Goal: Task Accomplishment & Management: Complete application form

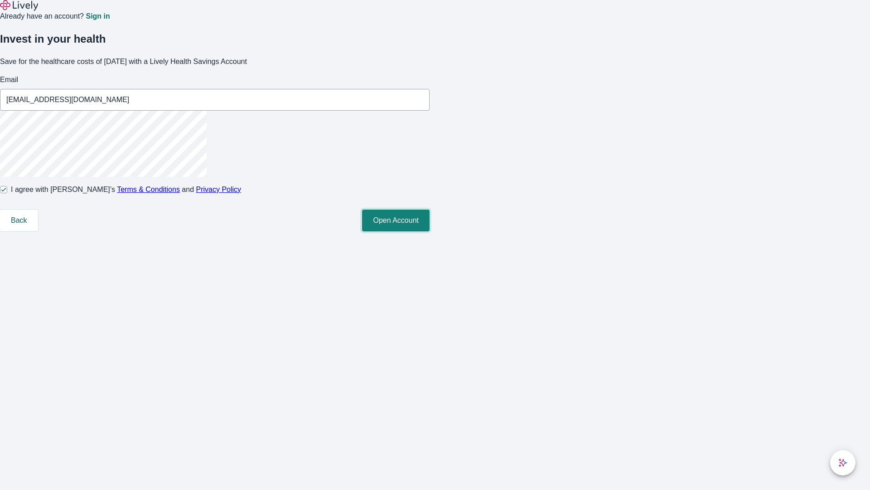
click at [430, 231] on button "Open Account" at bounding box center [396, 220] width 68 height 22
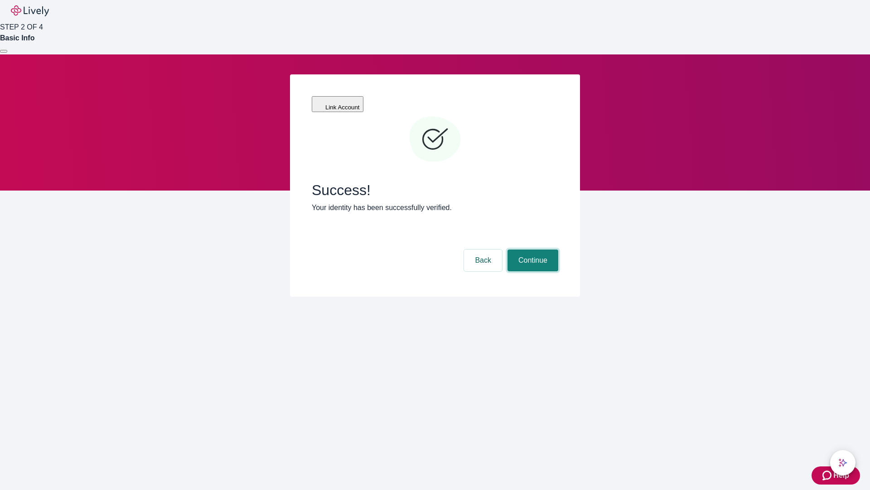
click at [532, 249] on button "Continue" at bounding box center [533, 260] width 51 height 22
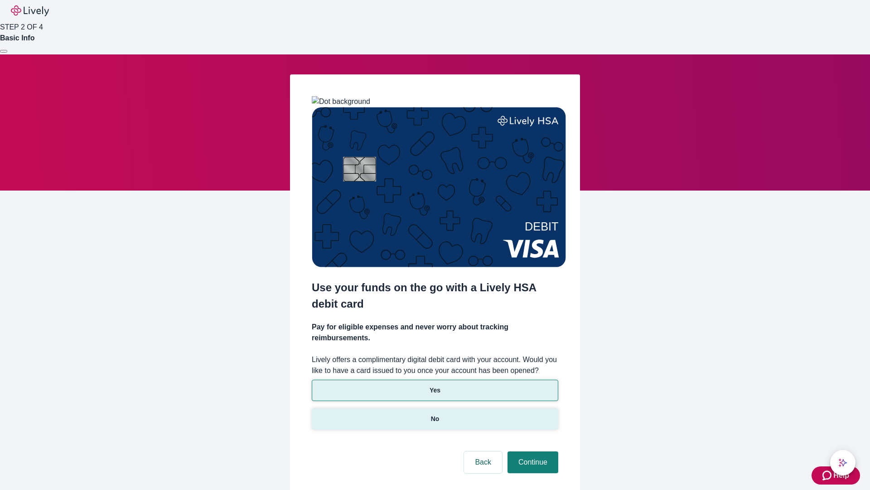
click at [435, 414] on p "No" at bounding box center [435, 419] width 9 height 10
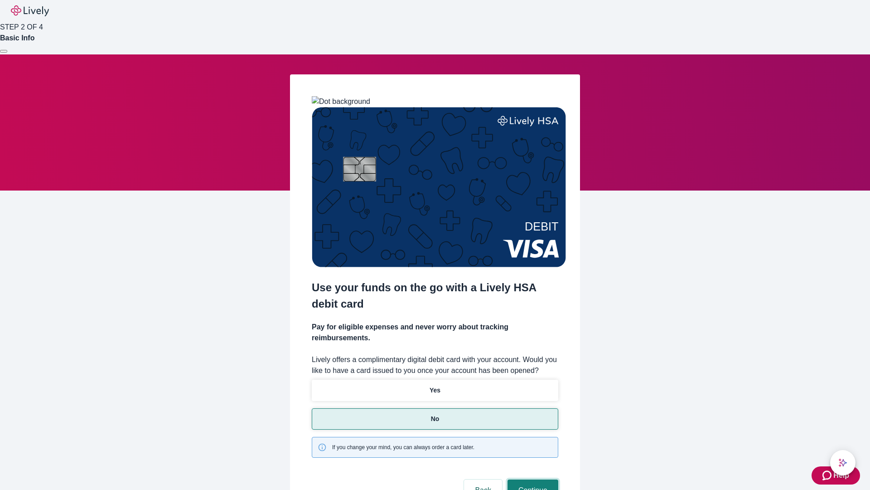
click at [532, 479] on button "Continue" at bounding box center [533, 490] width 51 height 22
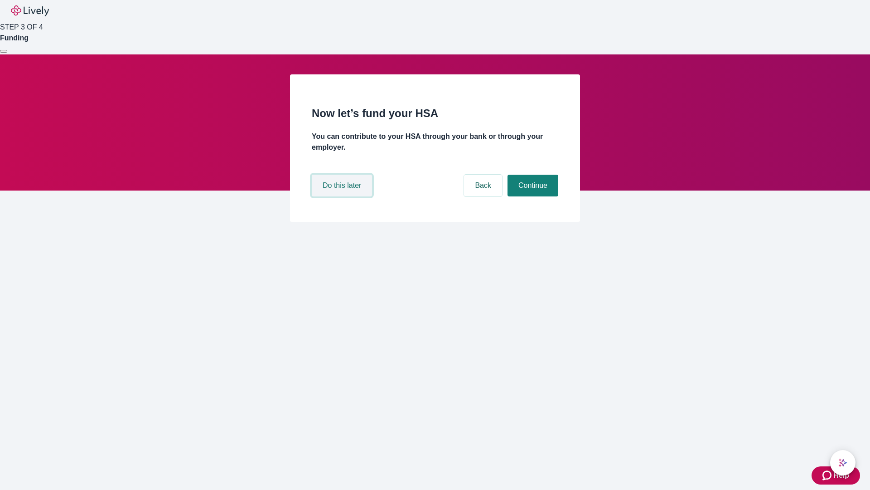
click at [343, 196] on button "Do this later" at bounding box center [342, 186] width 60 height 22
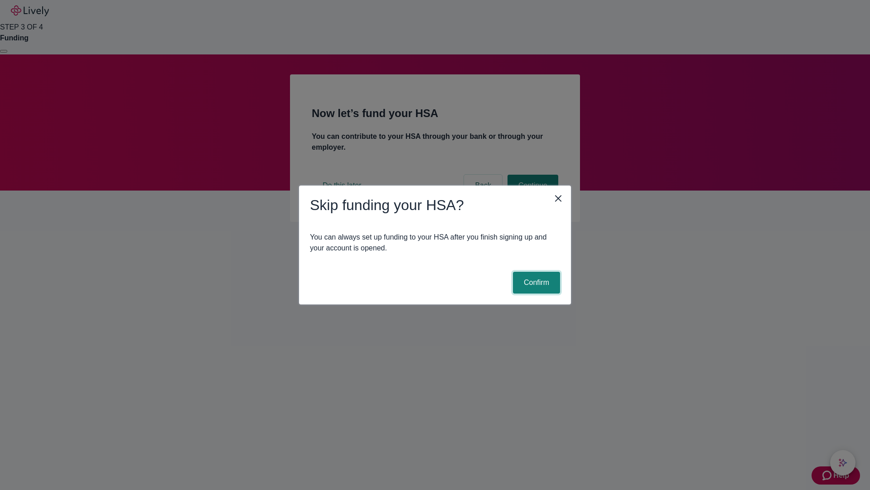
click at [535, 282] on button "Confirm" at bounding box center [536, 283] width 47 height 22
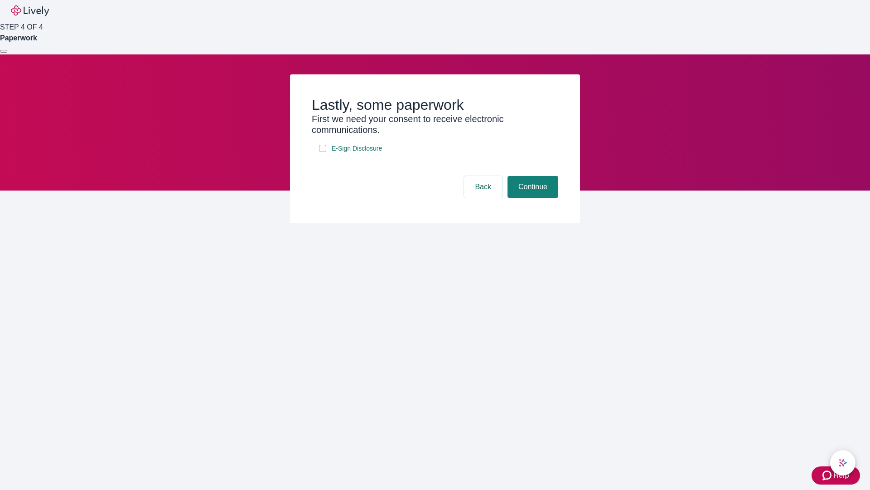
click at [323, 152] on input "E-Sign Disclosure" at bounding box center [322, 148] width 7 height 7
checkbox input "true"
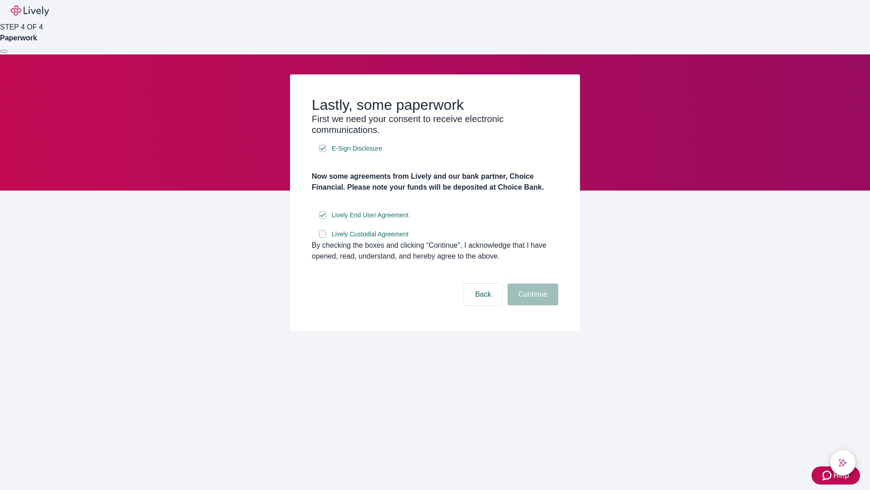
click at [323, 238] on input "Lively Custodial Agreement" at bounding box center [322, 233] width 7 height 7
checkbox input "true"
click at [532, 305] on button "Continue" at bounding box center [533, 294] width 51 height 22
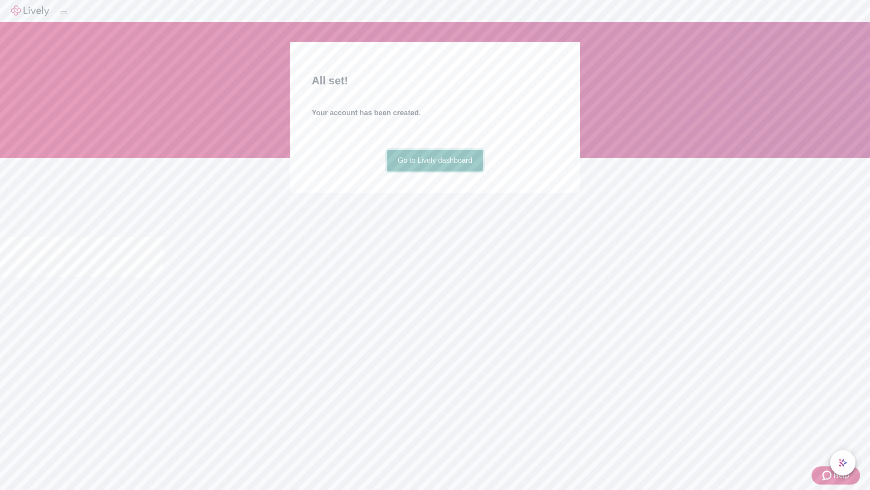
click at [435, 171] on link "Go to Lively dashboard" at bounding box center [435, 161] width 97 height 22
